Goal: Task Accomplishment & Management: Use online tool/utility

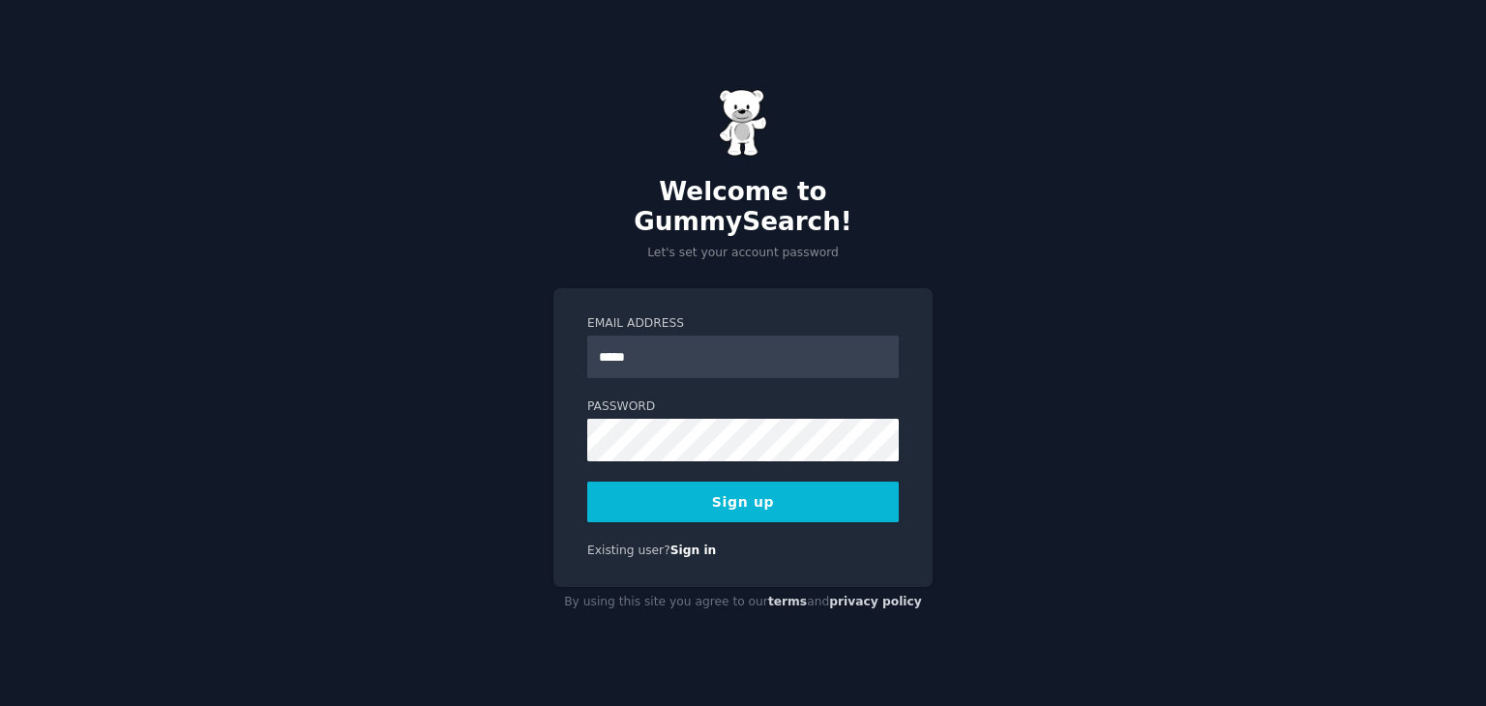
type input "**********"
click at [677, 482] on button "Sign up" at bounding box center [743, 502] width 312 height 41
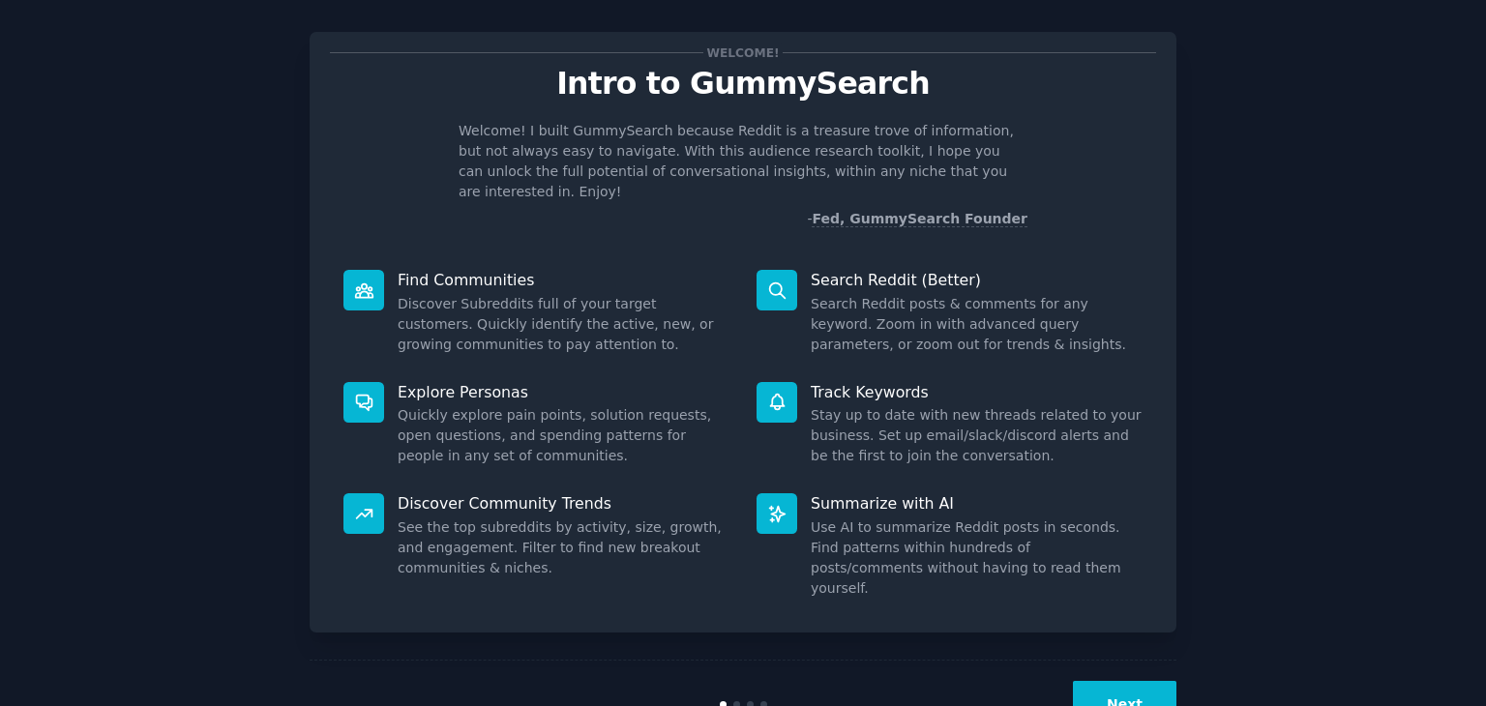
scroll to position [50, 0]
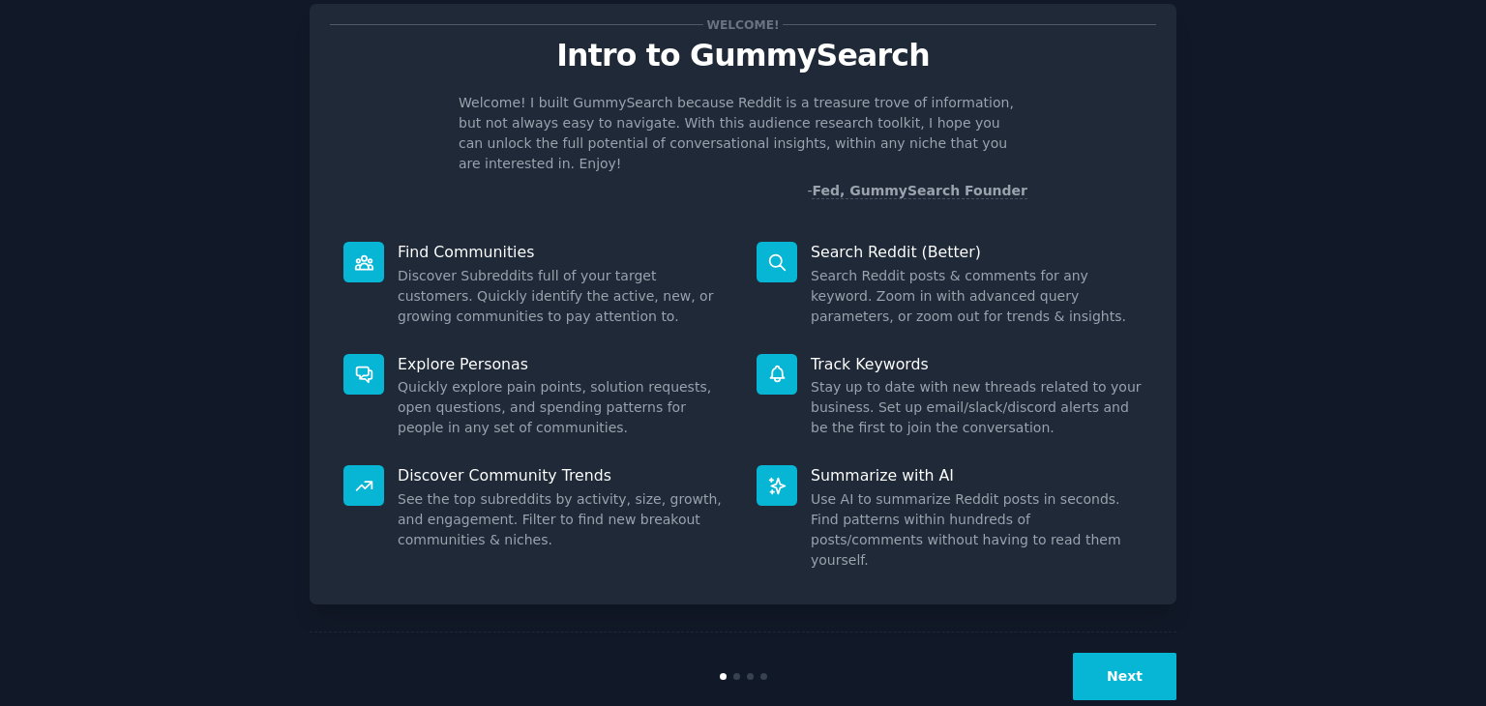
click at [1110, 653] on button "Next" at bounding box center [1125, 676] width 104 height 47
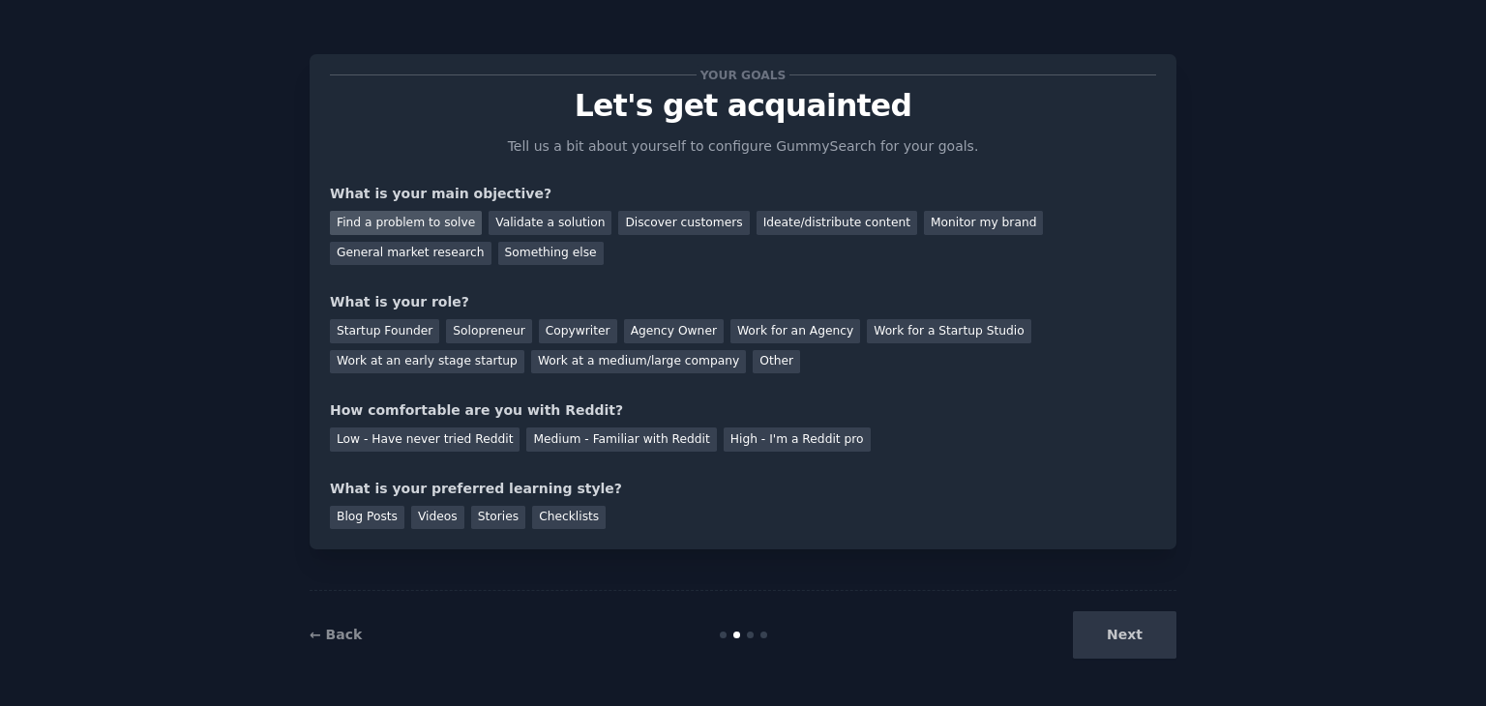
click at [430, 231] on div "Find a problem to solve" at bounding box center [406, 223] width 152 height 24
click at [414, 331] on div "Startup Founder" at bounding box center [384, 331] width 109 height 24
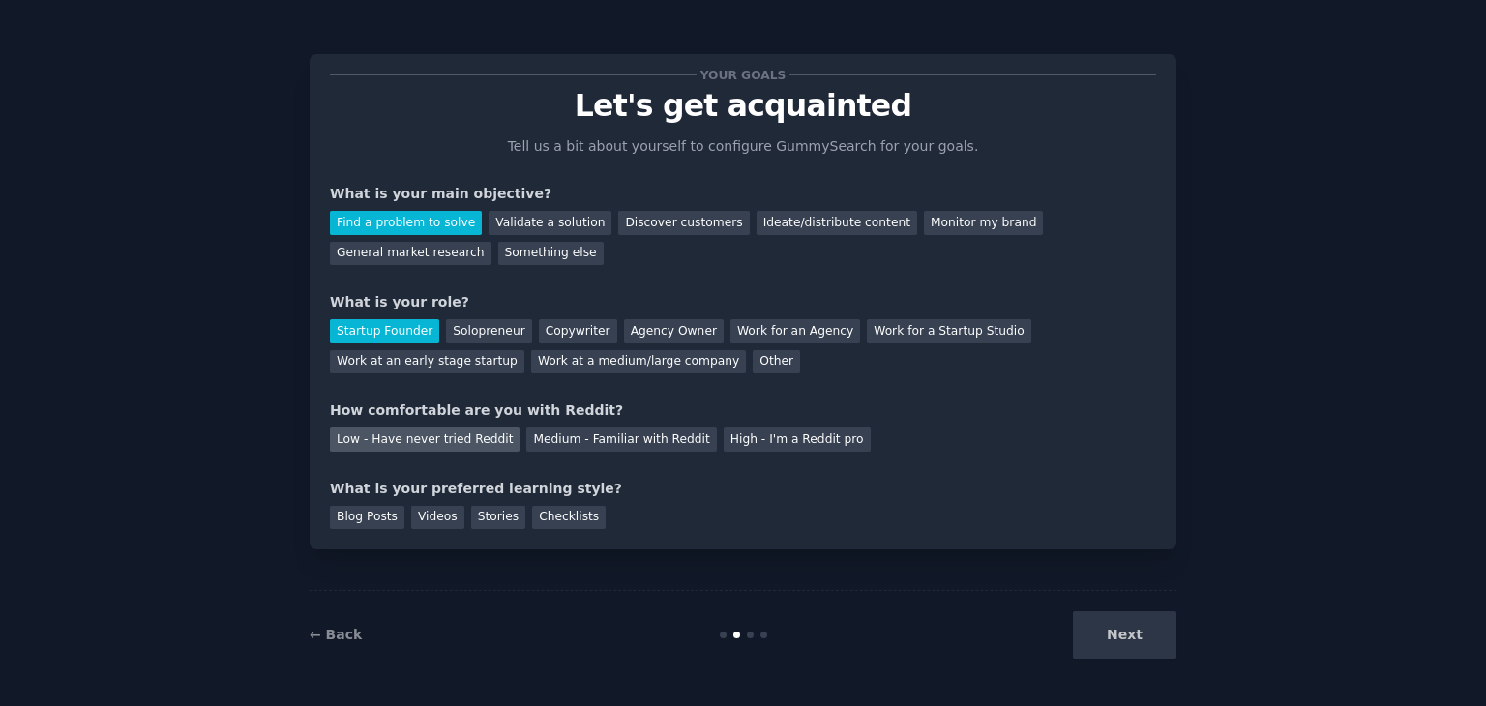
click at [474, 442] on div "Low - Have never tried Reddit" at bounding box center [425, 440] width 190 height 24
click at [441, 517] on div "Videos" at bounding box center [437, 518] width 53 height 24
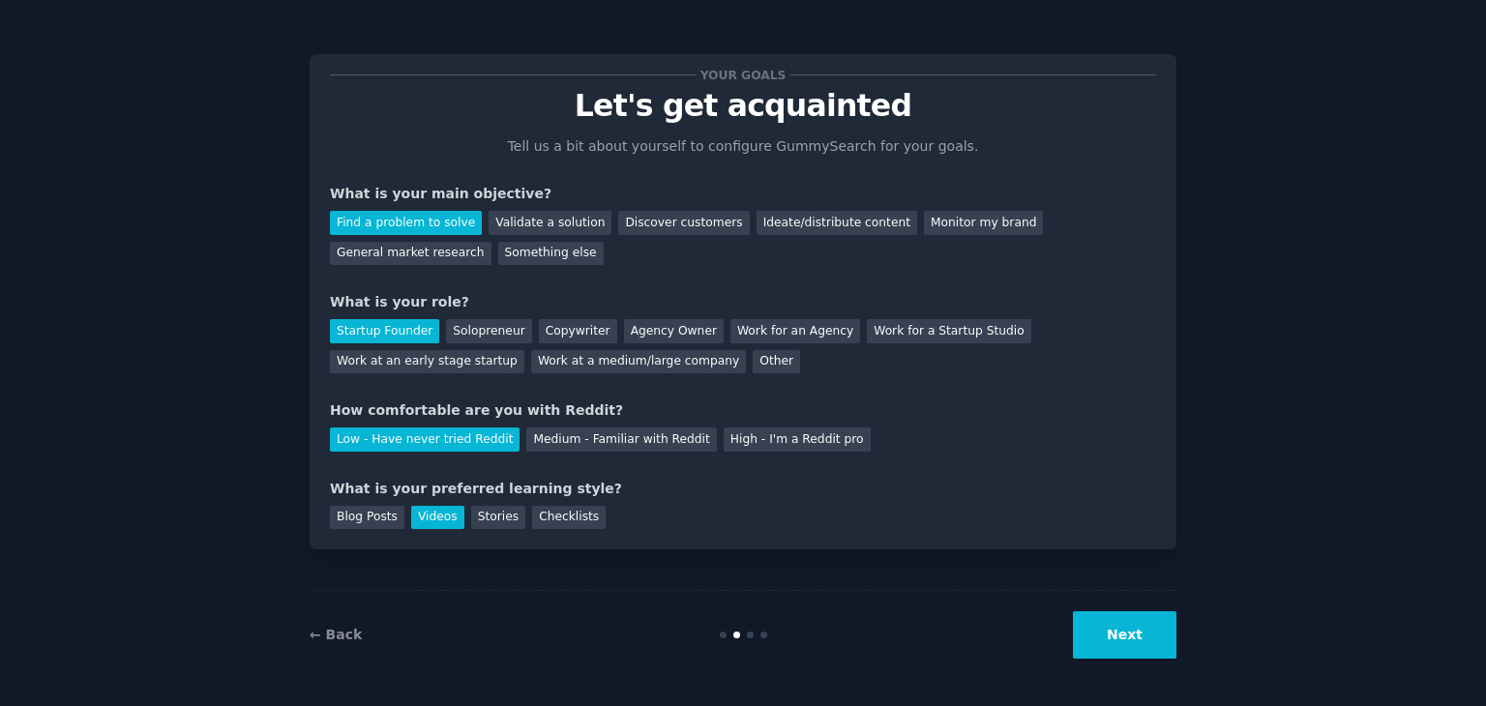
click at [1134, 611] on button "Next" at bounding box center [1125, 634] width 104 height 47
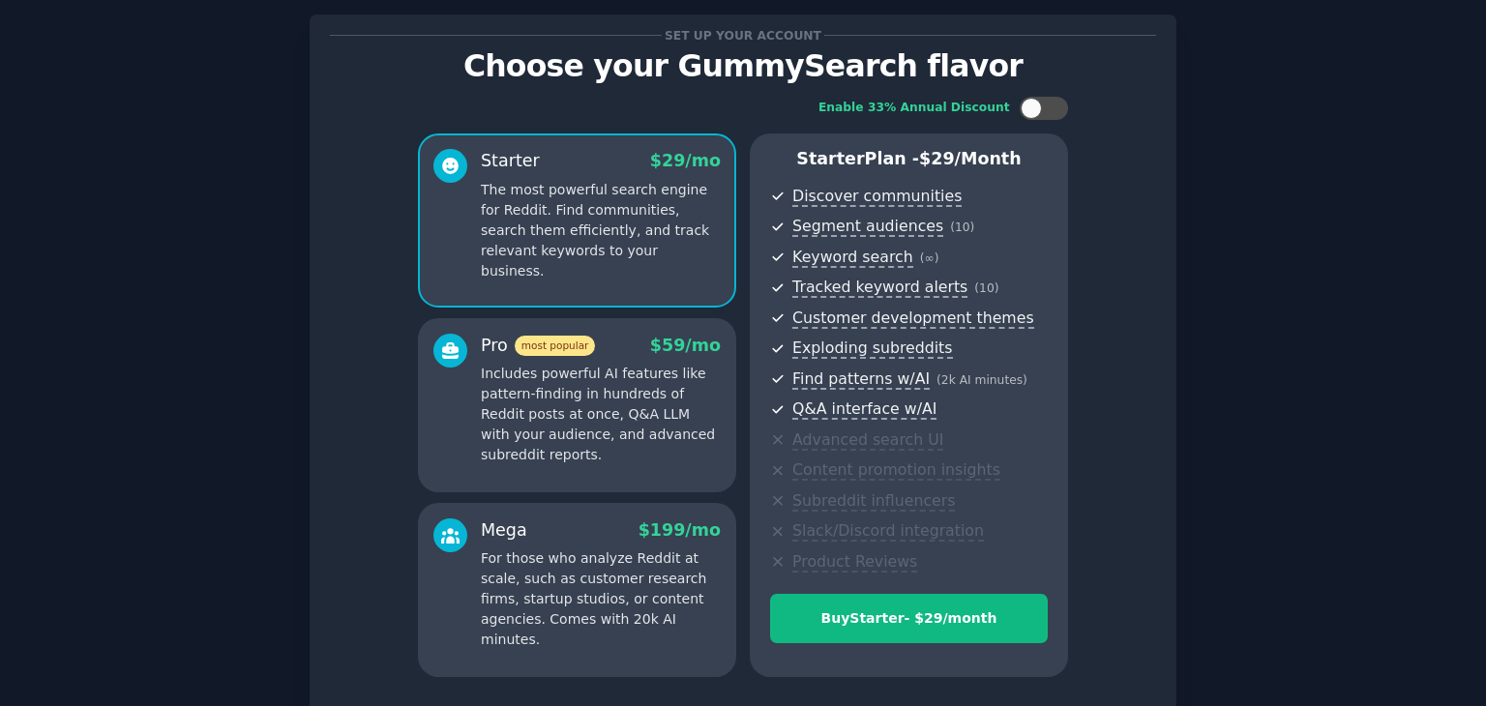
scroll to position [194, 0]
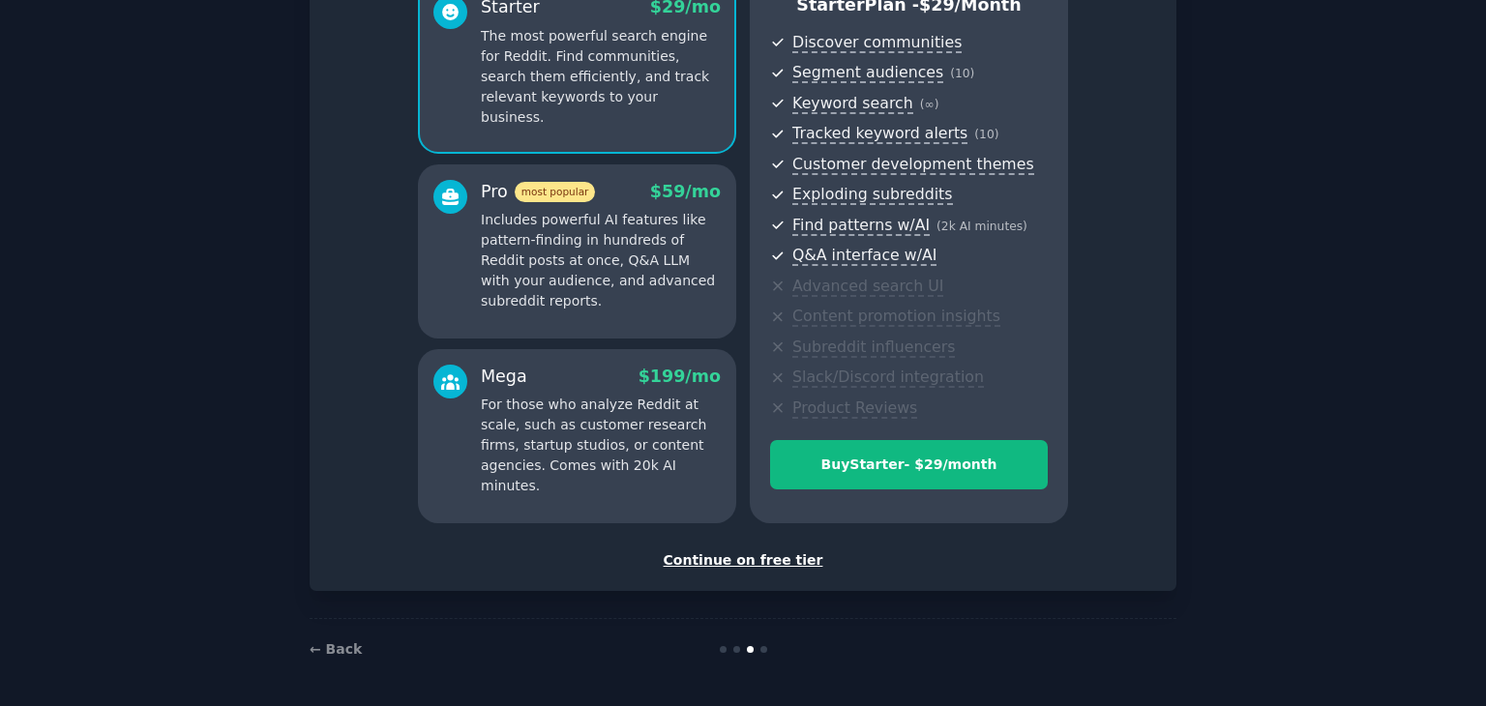
click at [724, 558] on div "Continue on free tier" at bounding box center [743, 561] width 826 height 20
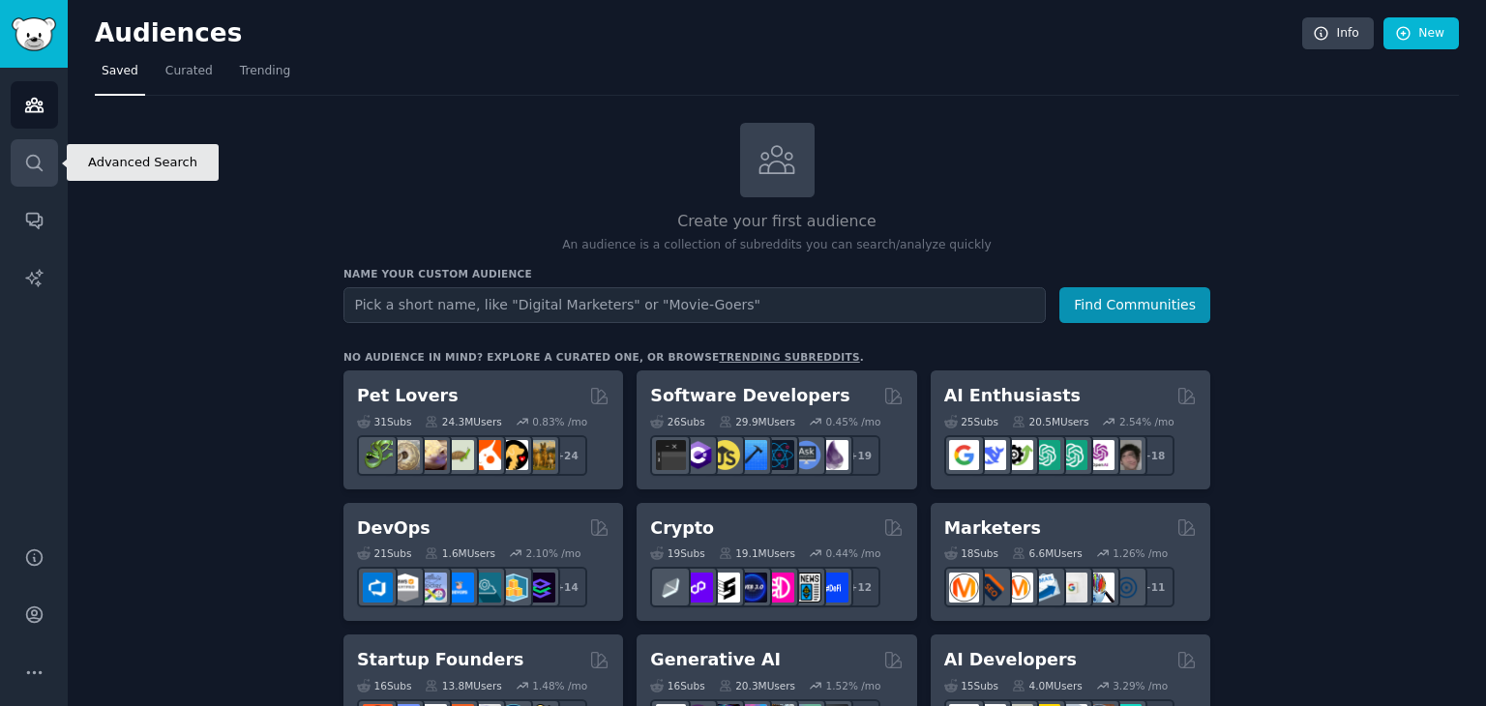
click at [24, 162] on icon "Sidebar" at bounding box center [34, 163] width 20 height 20
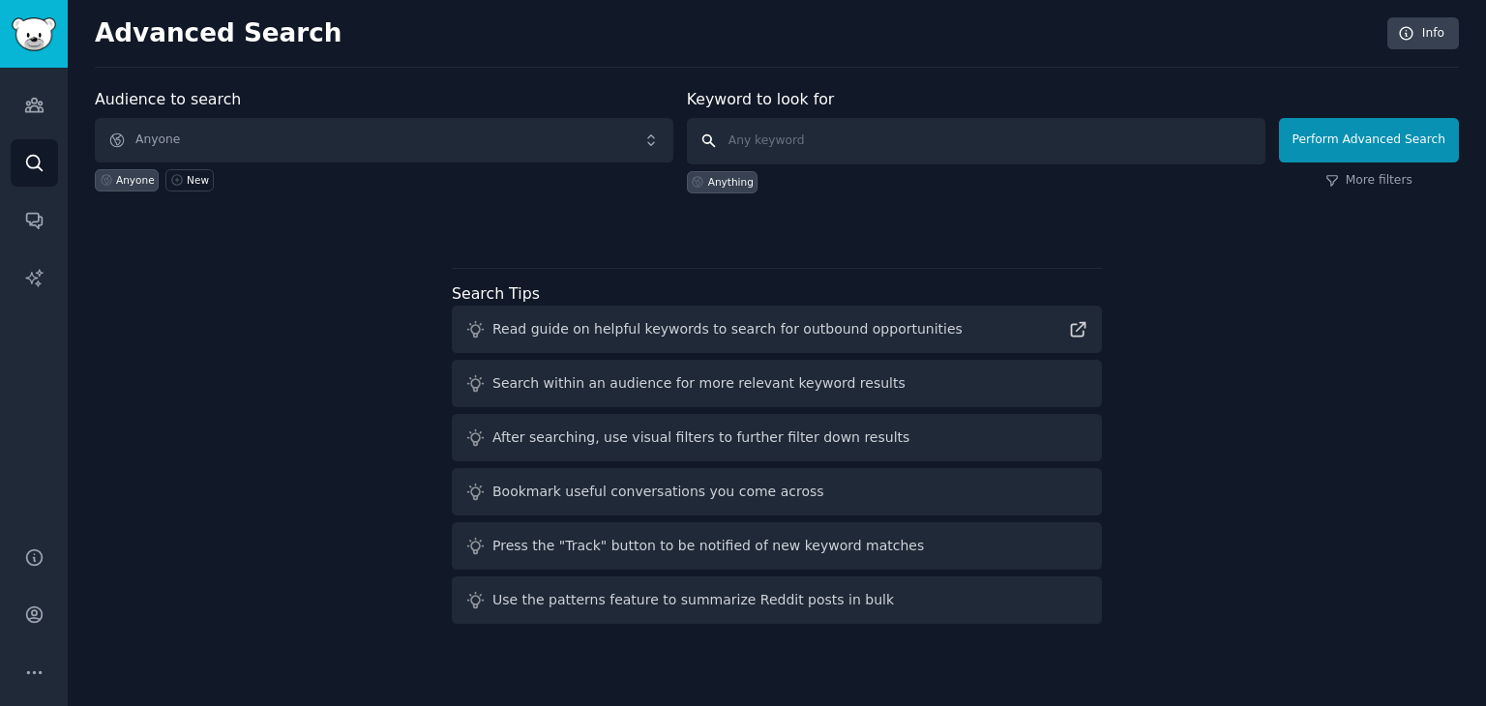
click at [909, 125] on input "text" at bounding box center [976, 141] width 579 height 46
paste input "site:[DOMAIN_NAME] "how do I" + [problem]"
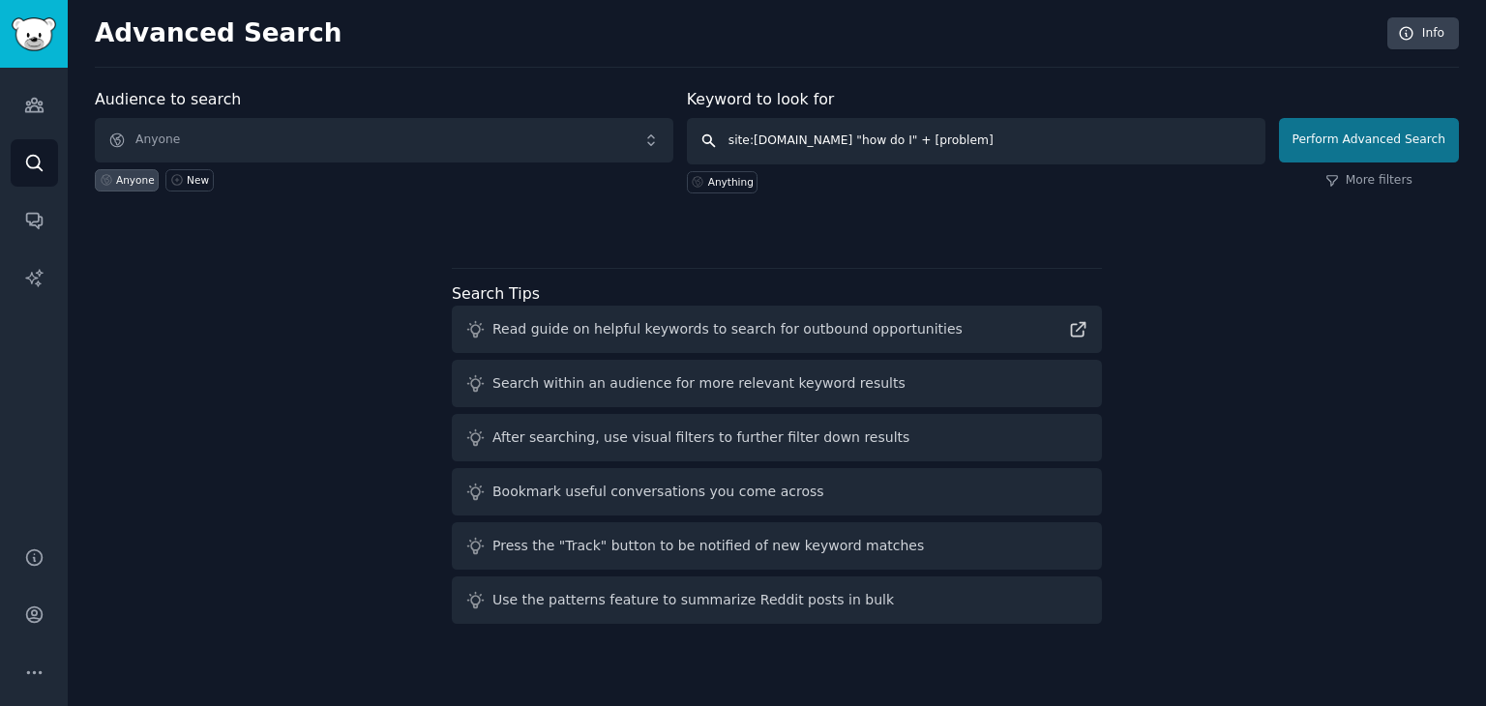
type input "site:[DOMAIN_NAME] "how do I" + [problem]"
click at [1343, 134] on button "Perform Advanced Search" at bounding box center [1369, 140] width 180 height 45
